Goal: Transaction & Acquisition: Book appointment/travel/reservation

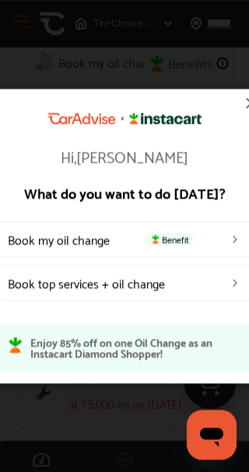
scroll to position [47, 0]
click at [187, 358] on p "Enjoy 85% off on one Oil Change as an Instacart Diamond Shopper!" at bounding box center [135, 347] width 210 height 22
click at [208, 245] on link "Book my oil change Benefit" at bounding box center [124, 239] width 257 height 36
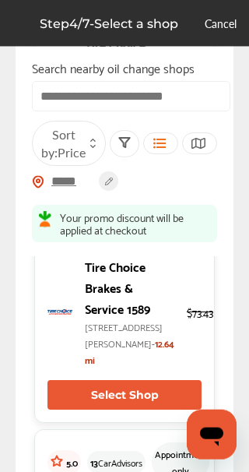
scroll to position [753, 0]
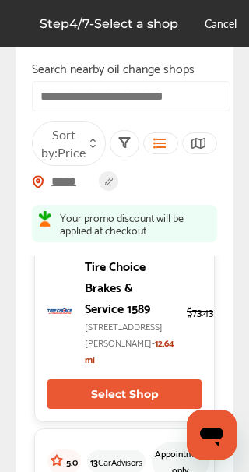
click at [167, 170] on button "Select Shop" at bounding box center [124, 156] width 154 height 30
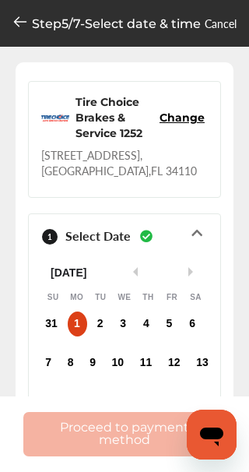
click at [19, 27] on icon at bounding box center [20, 22] width 16 height 16
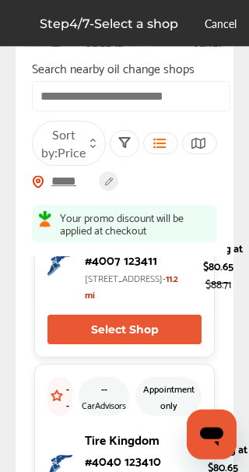
scroll to position [3299, 0]
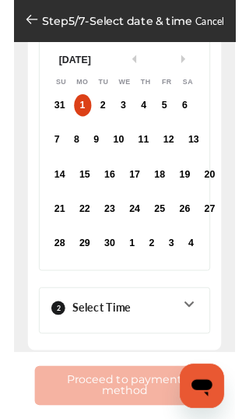
scroll to position [224, 0]
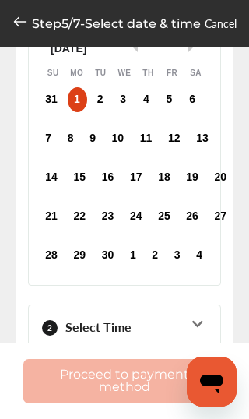
click at [6, 21] on div "Step 5 / 7 - Select date & time Cancel" at bounding box center [124, 23] width 249 height 47
click at [21, 26] on icon at bounding box center [20, 22] width 16 height 16
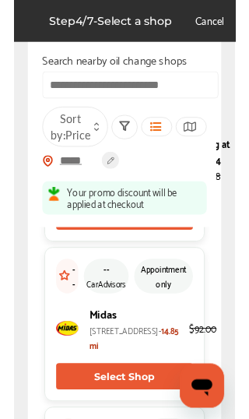
scroll to position [5269, 0]
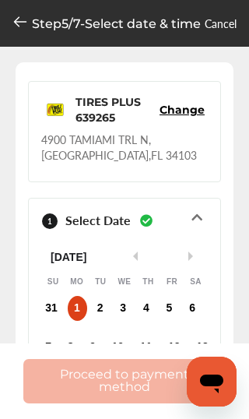
click at [13, 14] on icon at bounding box center [20, 22] width 16 height 16
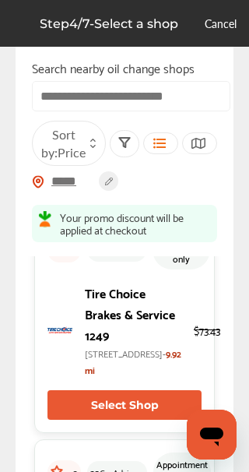
scroll to position [61, 0]
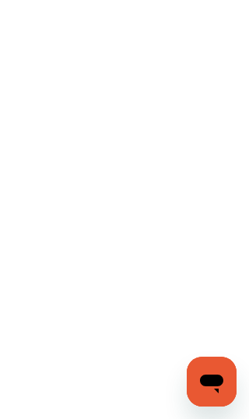
click at [209, 384] on icon "Open messaging window" at bounding box center [211, 383] width 23 height 19
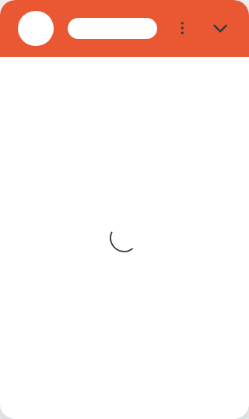
click at [187, 300] on div "Loading conversation" at bounding box center [124, 238] width 249 height 362
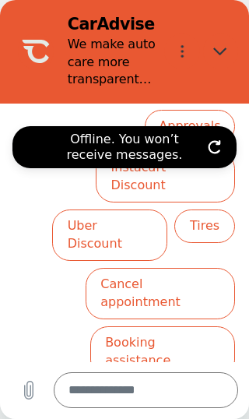
scroll to position [335, 0]
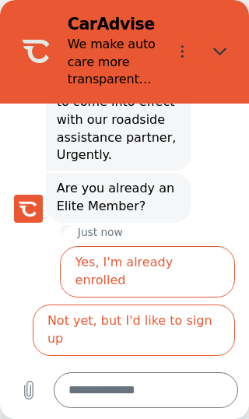
scroll to position [507, 0]
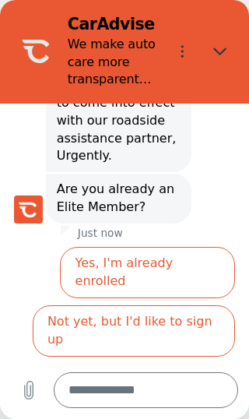
click at [212, 305] on button "Not yet, but I'd like to sign up" at bounding box center [134, 330] width 202 height 51
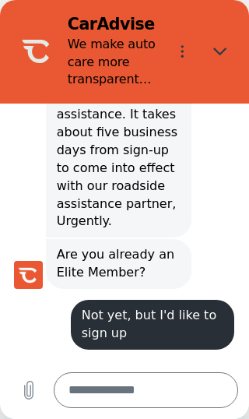
scroll to position [463, 0]
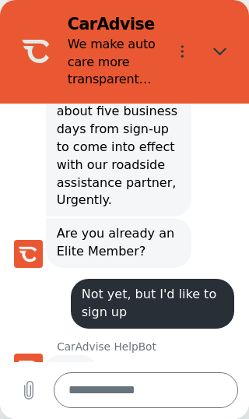
type textarea "*"
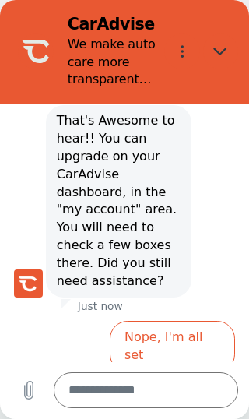
scroll to position [739, 0]
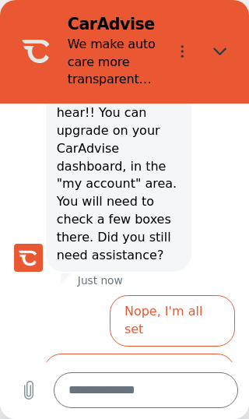
click at [174, 383] on textarea at bounding box center [146, 390] width 185 height 36
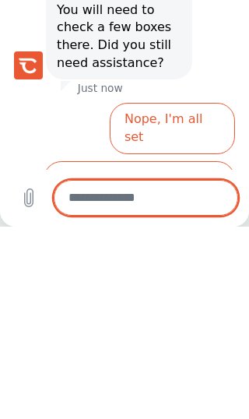
type textarea "*"
type textarea "***"
type textarea "*"
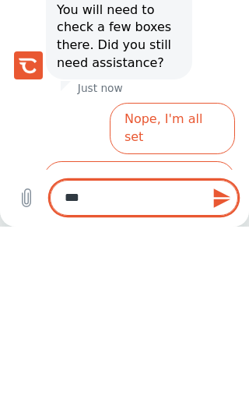
type textarea "********"
type textarea "*"
type textarea "**********"
type textarea "*"
type textarea "**********"
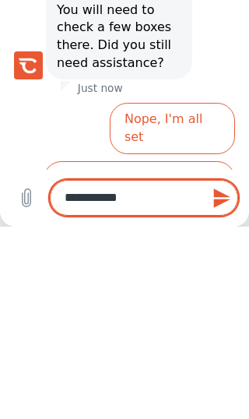
type textarea "*"
type textarea "**********"
click at [221, 191] on icon "Send message" at bounding box center [222, 198] width 21 height 21
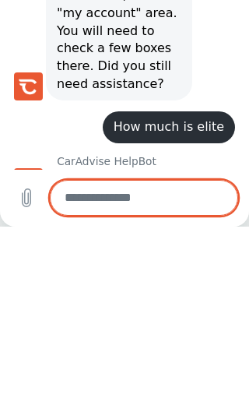
scroll to position [718, 0]
type textarea "*"
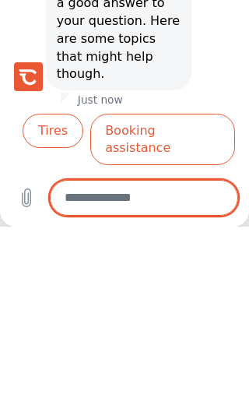
scroll to position [926, 0]
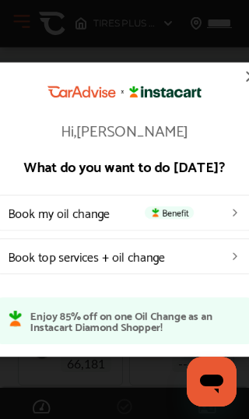
click at [182, 206] on span "Benefit" at bounding box center [169, 212] width 49 height 12
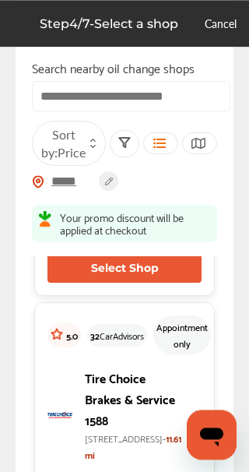
scroll to position [202, 0]
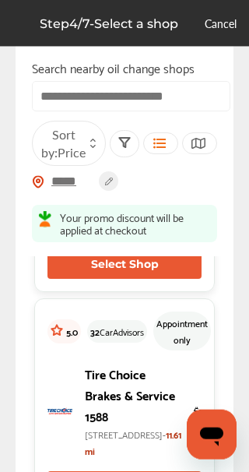
click at [140, 237] on p "12831 Trade Center Drive, Bonita Springs, FL 34135- 9.92 mi" at bounding box center [133, 220] width 96 height 33
click at [140, 165] on p "Tire Choice Brakes & Service 1249" at bounding box center [133, 172] width 96 height 63
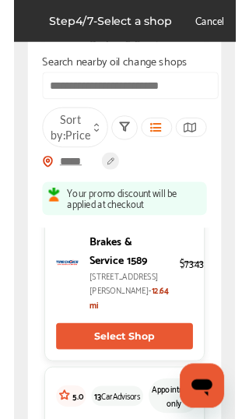
scroll to position [768, 0]
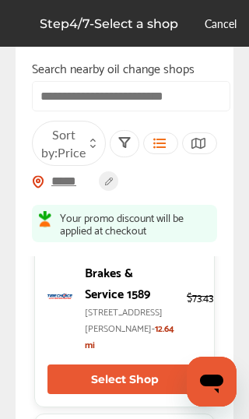
click at [168, 156] on button "Select Shop" at bounding box center [124, 141] width 154 height 30
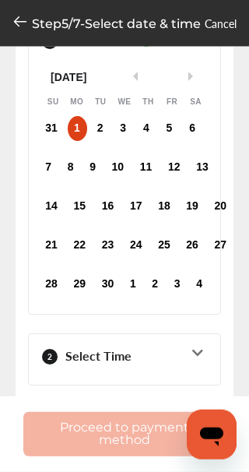
scroll to position [205, 0]
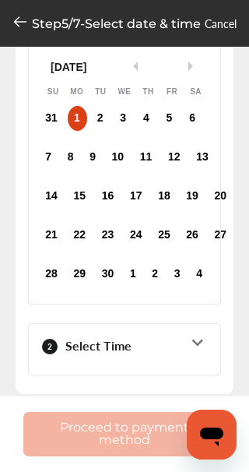
click at [203, 340] on icon at bounding box center [197, 342] width 15 height 12
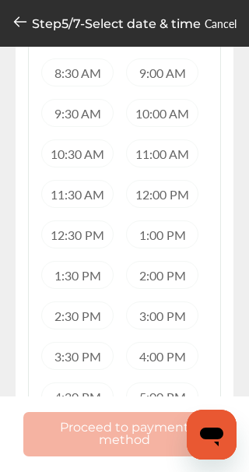
scroll to position [328, 0]
click at [183, 233] on div "1:00 PM" at bounding box center [162, 234] width 72 height 28
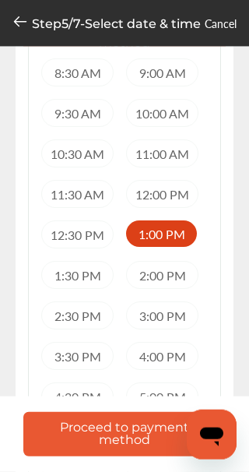
scroll to position [328, 0]
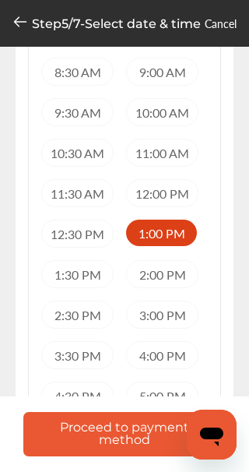
click at [162, 418] on button "Proceed to payment method" at bounding box center [124, 434] width 202 height 44
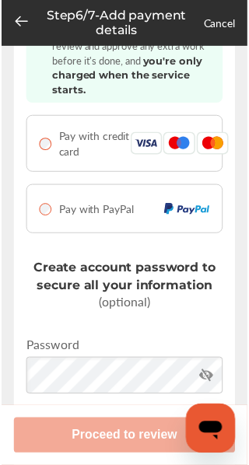
scroll to position [75, 0]
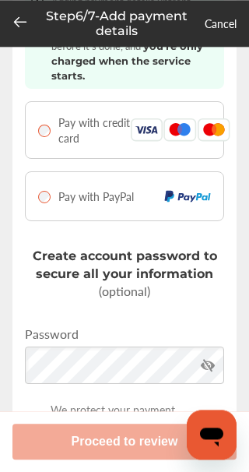
click at [190, 134] on img at bounding box center [179, 129] width 33 height 23
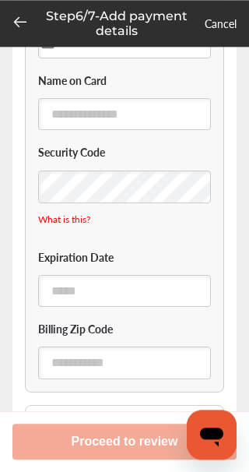
scroll to position [271, 0]
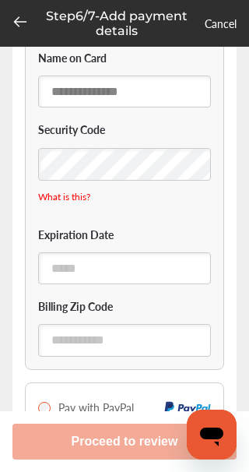
click at [141, 93] on input "text" at bounding box center [124, 91] width 173 height 32
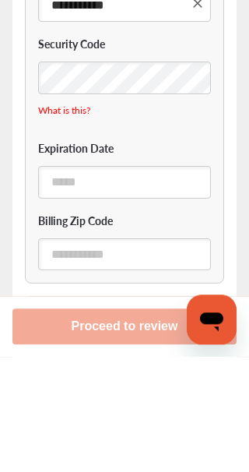
type input "**********"
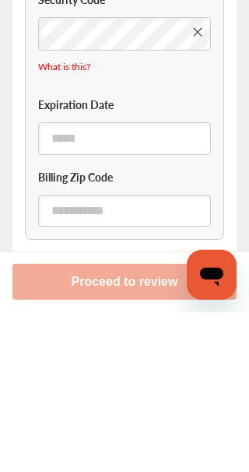
click at [153, 282] on input "text" at bounding box center [124, 298] width 173 height 32
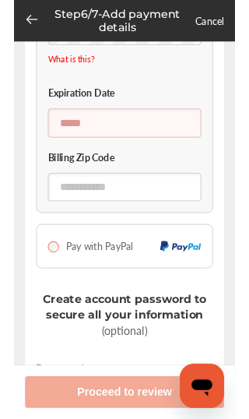
scroll to position [402, 0]
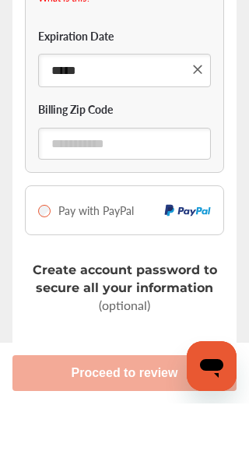
type input "*****"
click at [164, 196] on input "text" at bounding box center [124, 212] width 173 height 32
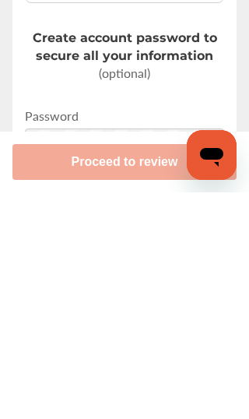
scroll to position [482, 0]
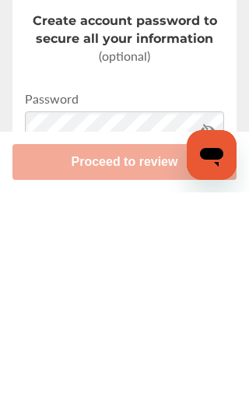
click at [119, 316] on div "Password" at bounding box center [124, 345] width 199 height 59
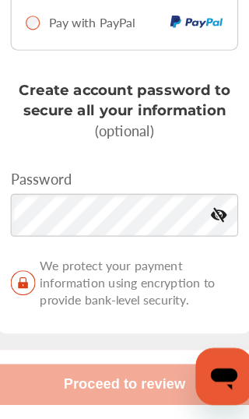
type input "**********"
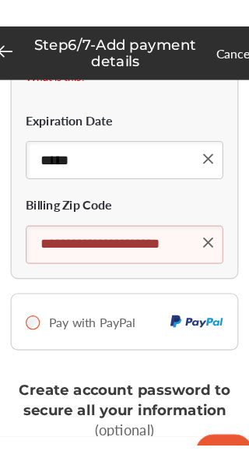
scroll to position [423, 0]
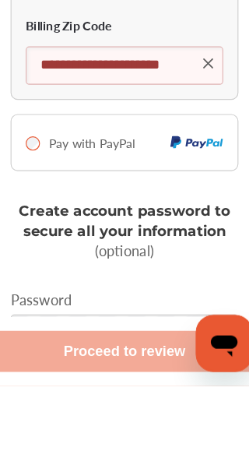
click at [144, 175] on input "**********" at bounding box center [124, 191] width 173 height 33
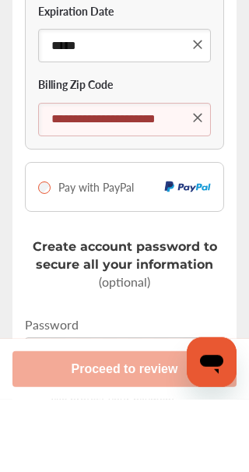
click at [203, 182] on icon at bounding box center [198, 190] width 16 height 16
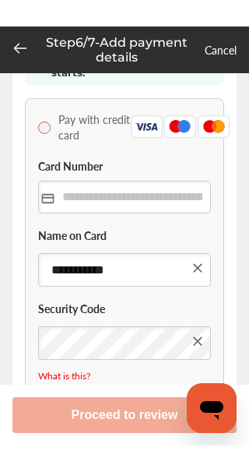
scroll to position [0, 0]
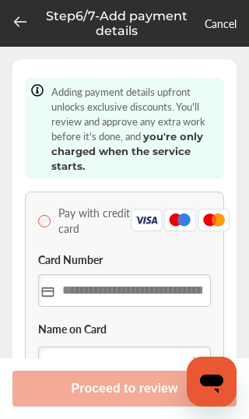
click at [139, 285] on input "text" at bounding box center [124, 290] width 173 height 32
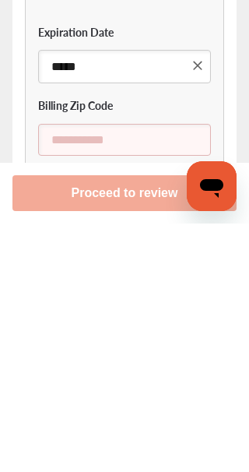
scroll to position [253, 0]
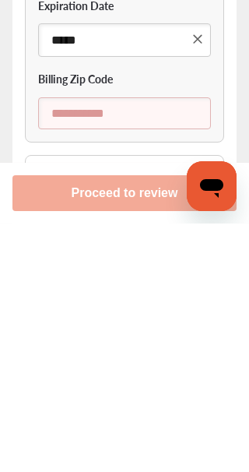
click at [167, 346] on input "text" at bounding box center [124, 362] width 173 height 32
type input "**********"
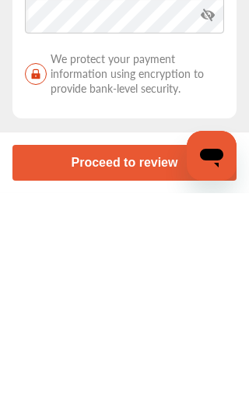
scroll to position [615, 0]
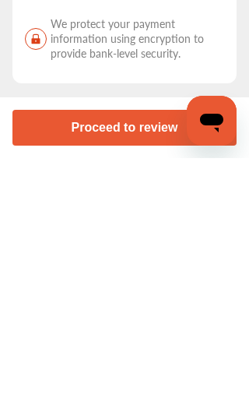
type input "*****"
click at [177, 370] on button "Proceed to review" at bounding box center [124, 388] width 224 height 36
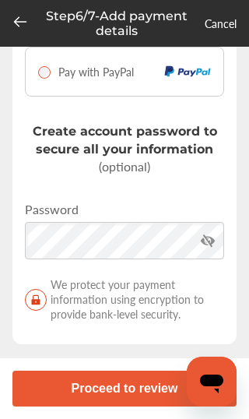
scroll to position [217, 0]
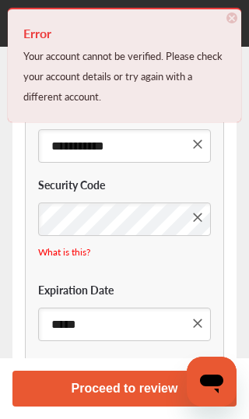
click at [149, 383] on button "Proceed to review" at bounding box center [124, 388] width 224 height 36
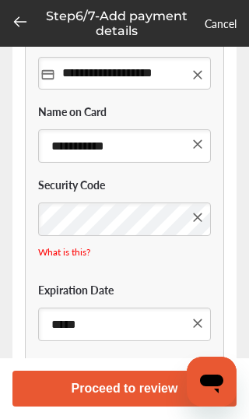
scroll to position [243, 0]
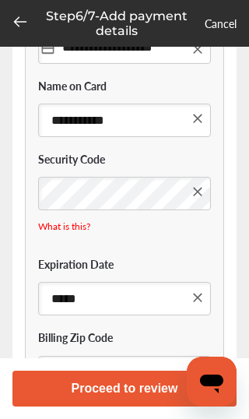
click at [203, 193] on icon at bounding box center [198, 192] width 16 height 16
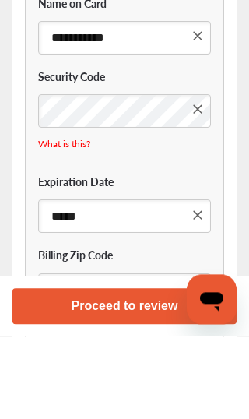
scroll to position [325, 0]
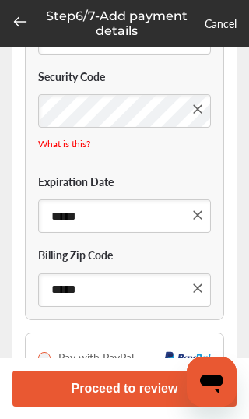
click at [142, 390] on button "Proceed to review" at bounding box center [124, 388] width 224 height 36
click at [142, 378] on button "Proceed to review" at bounding box center [124, 388] width 224 height 36
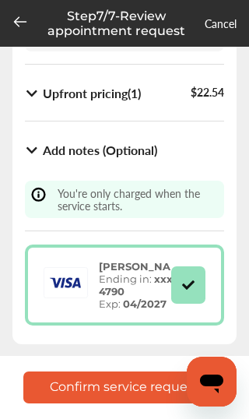
scroll to position [376, 0]
click at [152, 377] on button "Confirm service request" at bounding box center [124, 387] width 202 height 32
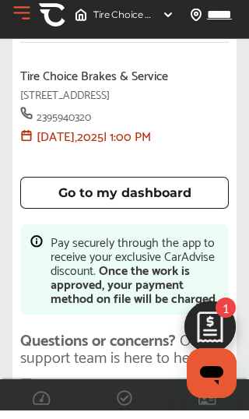
scroll to position [107, 0]
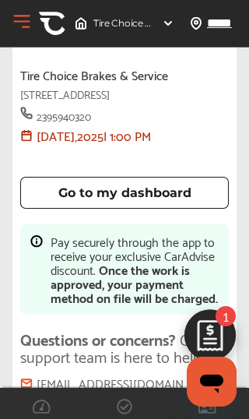
click at [219, 328] on img at bounding box center [210, 339] width 75 height 75
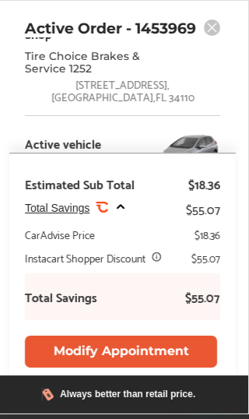
scroll to position [30, 0]
click at [247, 58] on div "Active Order - 1453969 Shop Tire Choice Brakes & Service 1252 2800 Immokalee Ro…" at bounding box center [122, 207] width 253 height 414
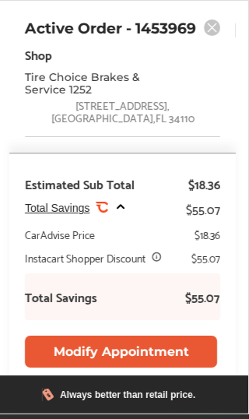
scroll to position [0, 0]
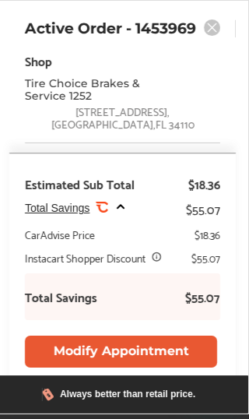
click at [185, 80] on div "Tire Choice Brakes & Service 1252" at bounding box center [122, 89] width 195 height 25
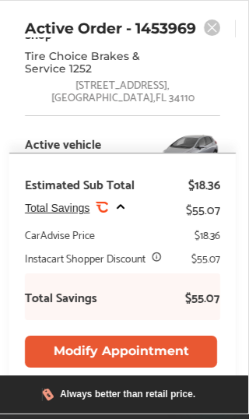
scroll to position [30, 0]
